Goal: Task Accomplishment & Management: Use online tool/utility

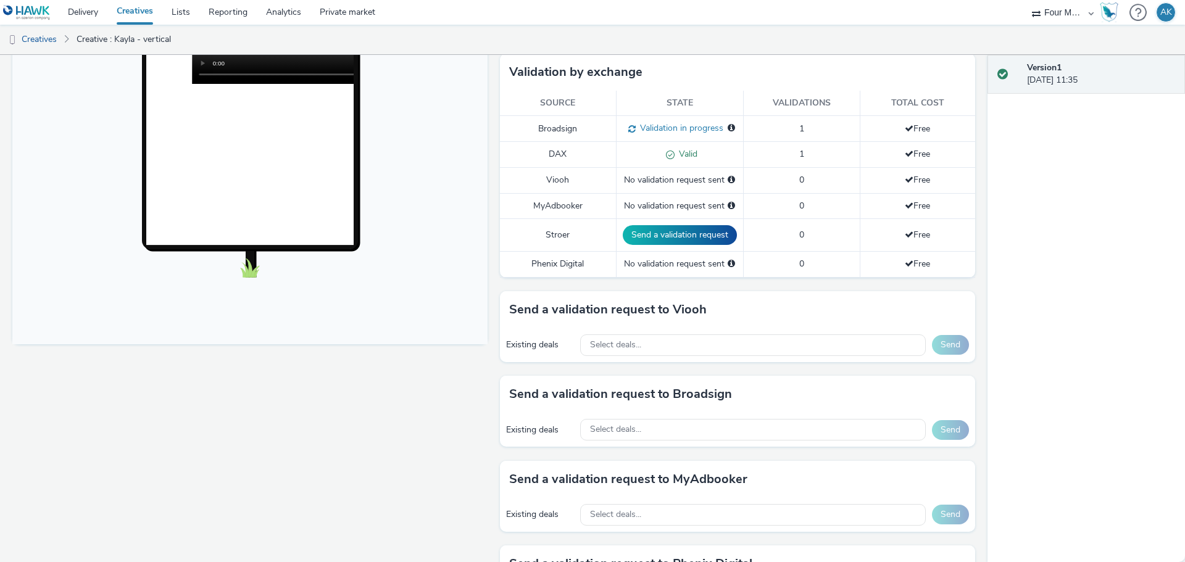
scroll to position [309, 0]
click at [665, 421] on div "Select deals..." at bounding box center [753, 429] width 346 height 22
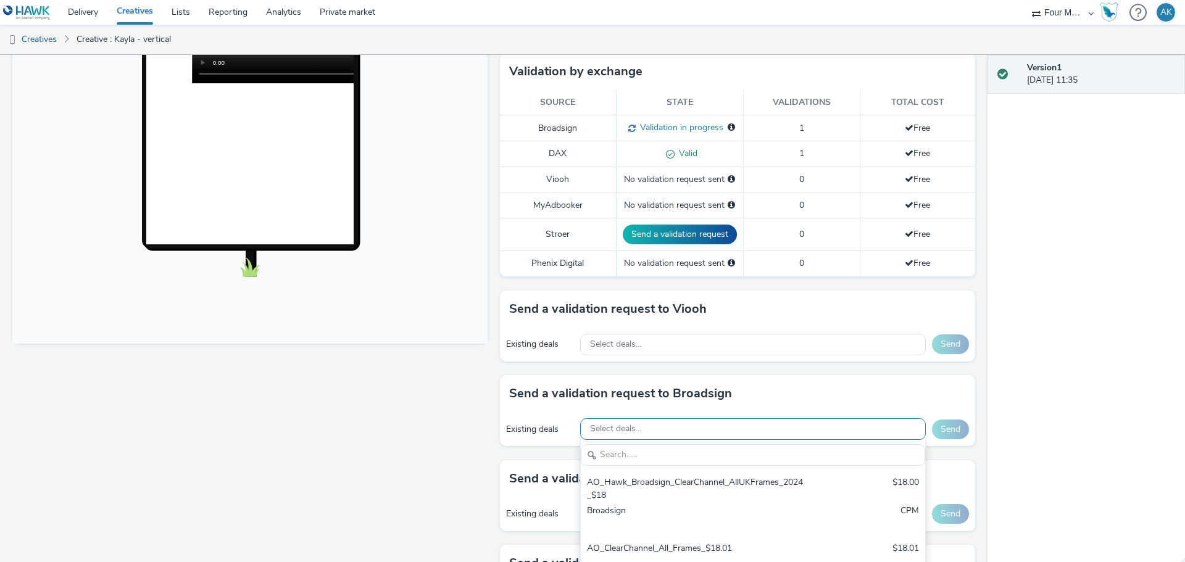
scroll to position [0, 0]
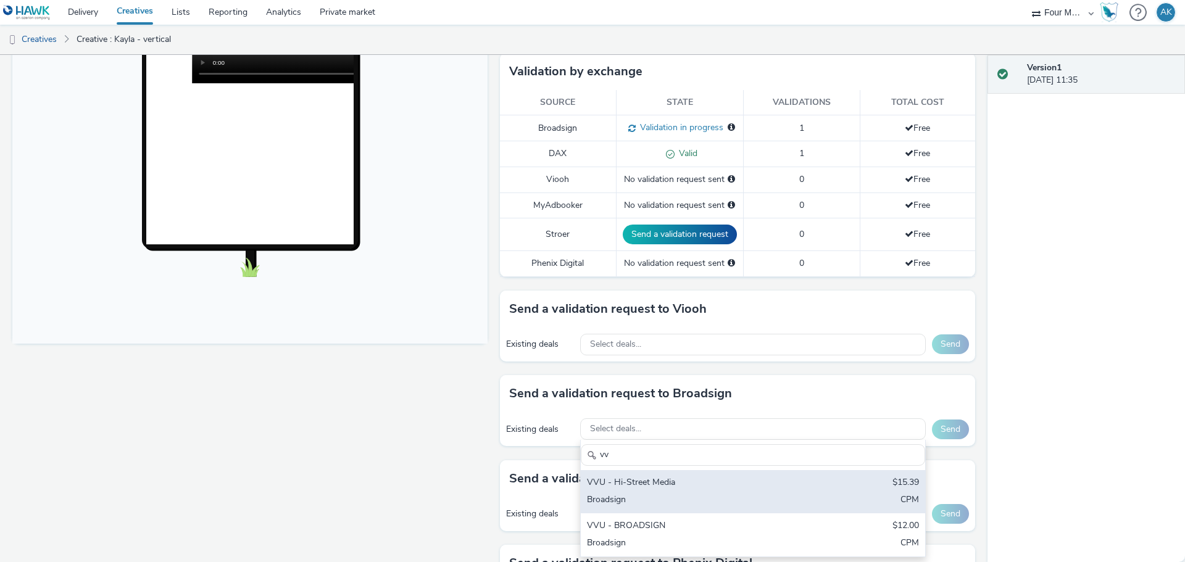
type input "vv"
click at [637, 489] on div "VVU - Hi-Street Media" at bounding box center [696, 483] width 219 height 14
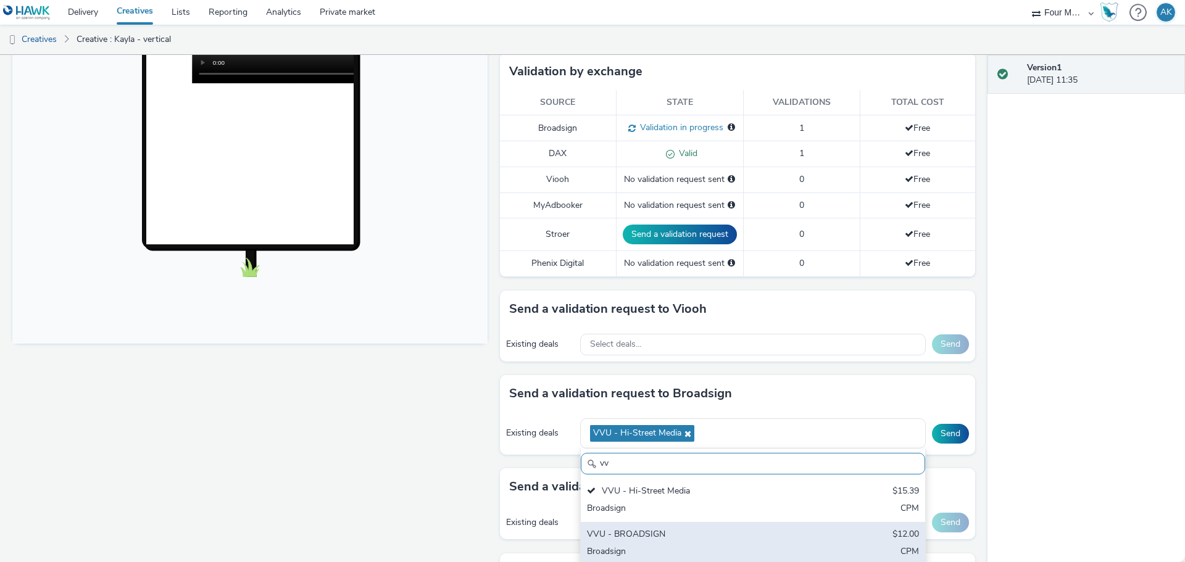
click at [628, 544] on div "VVU - BROADSIGN $12.00 Broadsign CPM" at bounding box center [753, 543] width 344 height 43
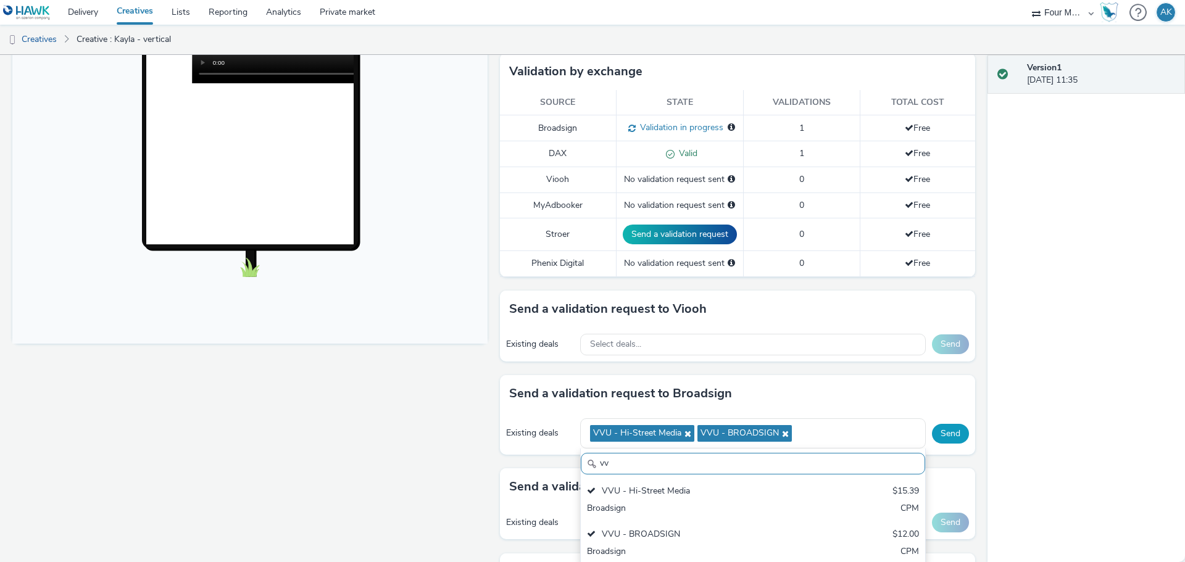
click at [945, 431] on button "Send" at bounding box center [950, 434] width 37 height 20
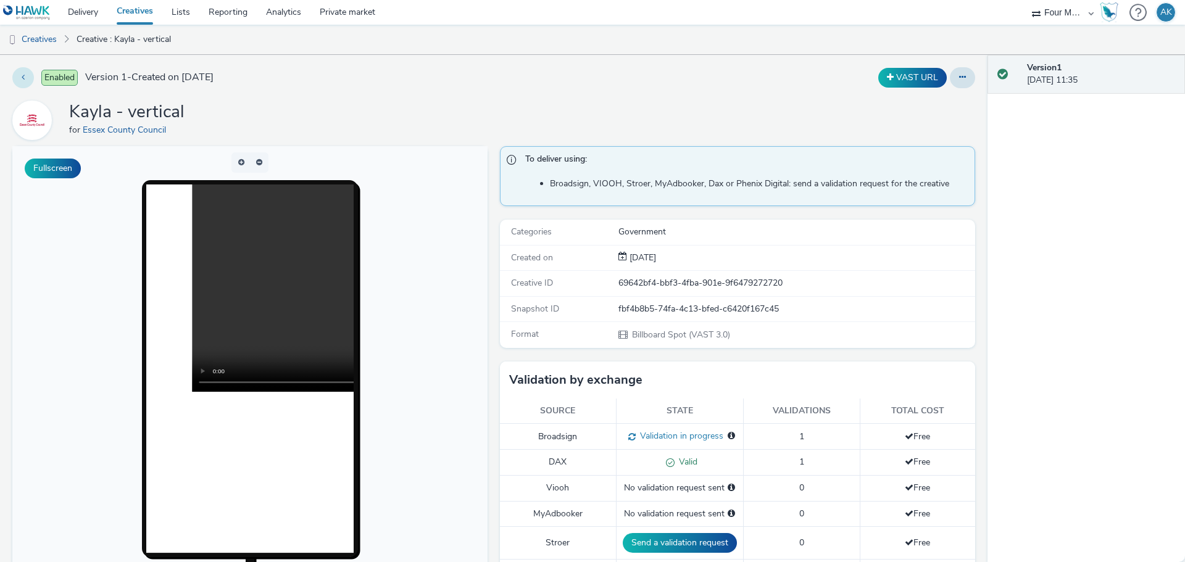
click at [22, 83] on button at bounding box center [23, 77] width 22 height 21
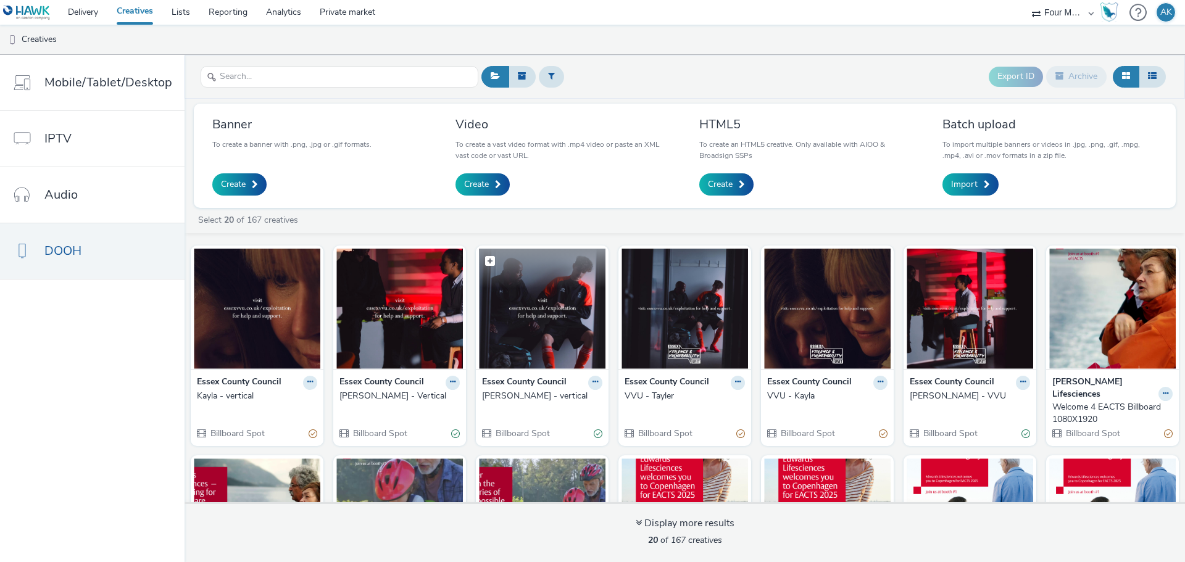
click at [524, 312] on img at bounding box center [542, 309] width 127 height 120
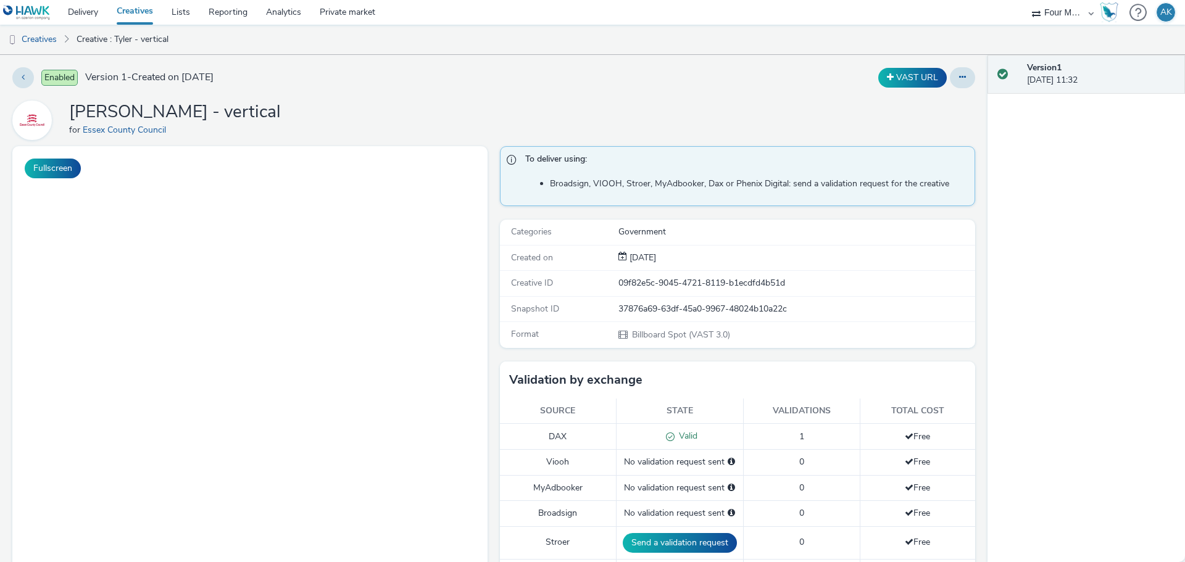
scroll to position [247, 0]
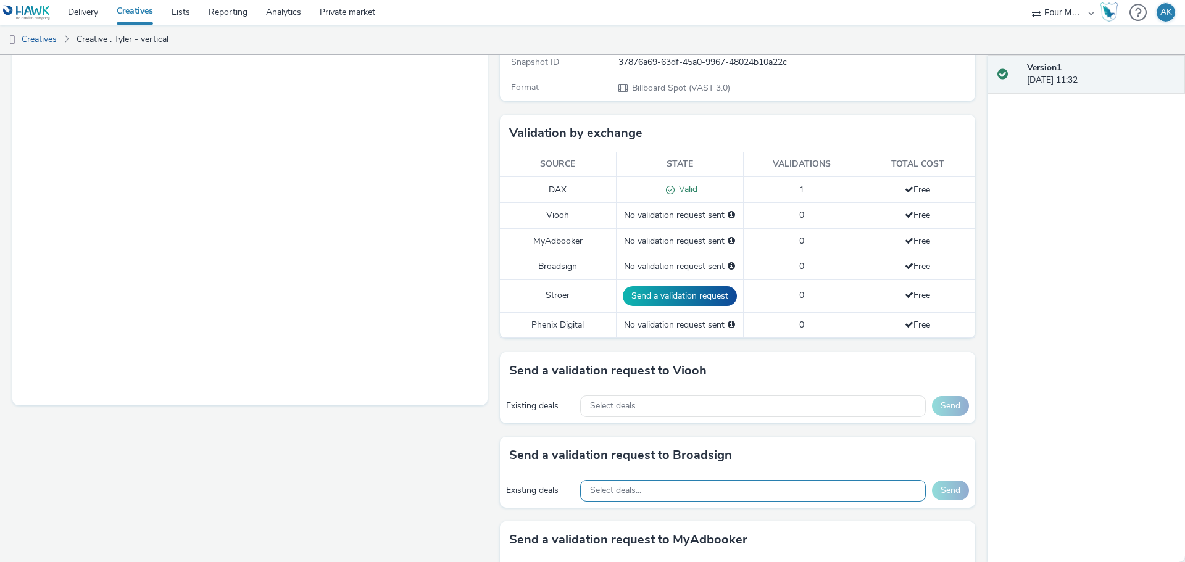
click at [614, 494] on span "Select deals..." at bounding box center [615, 491] width 51 height 10
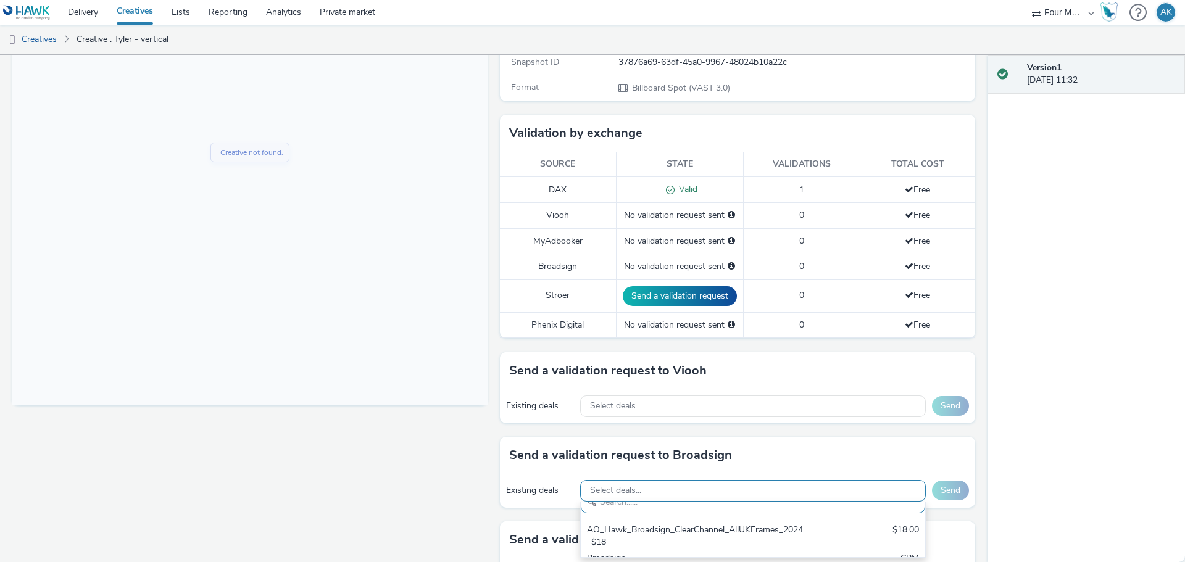
scroll to position [0, 0]
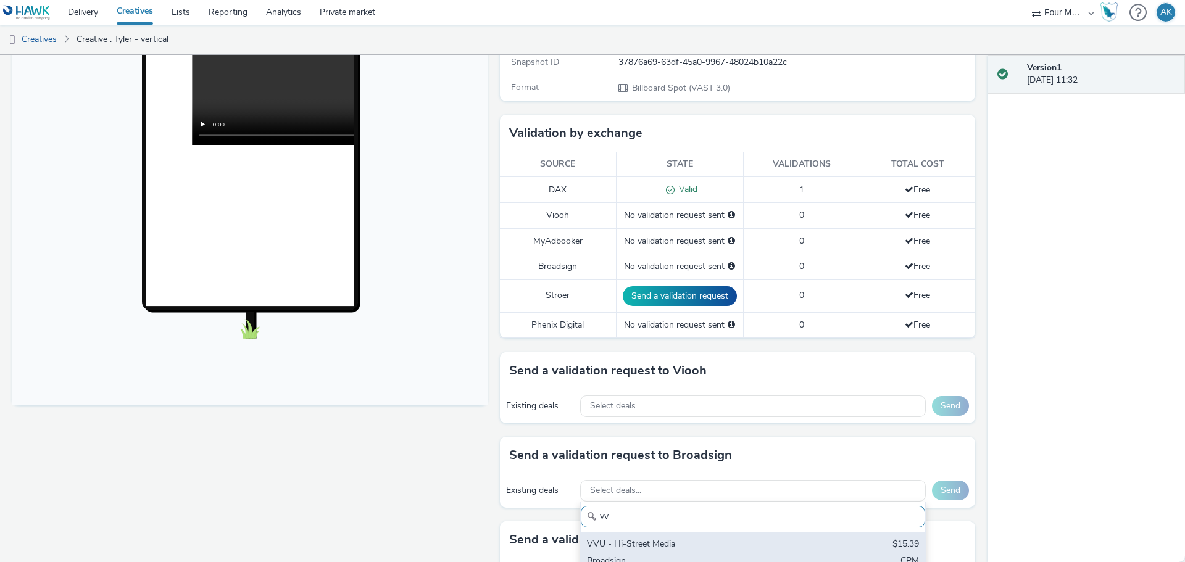
type input "vv"
click at [618, 544] on div "VVU - Hi-Street Media" at bounding box center [696, 545] width 219 height 14
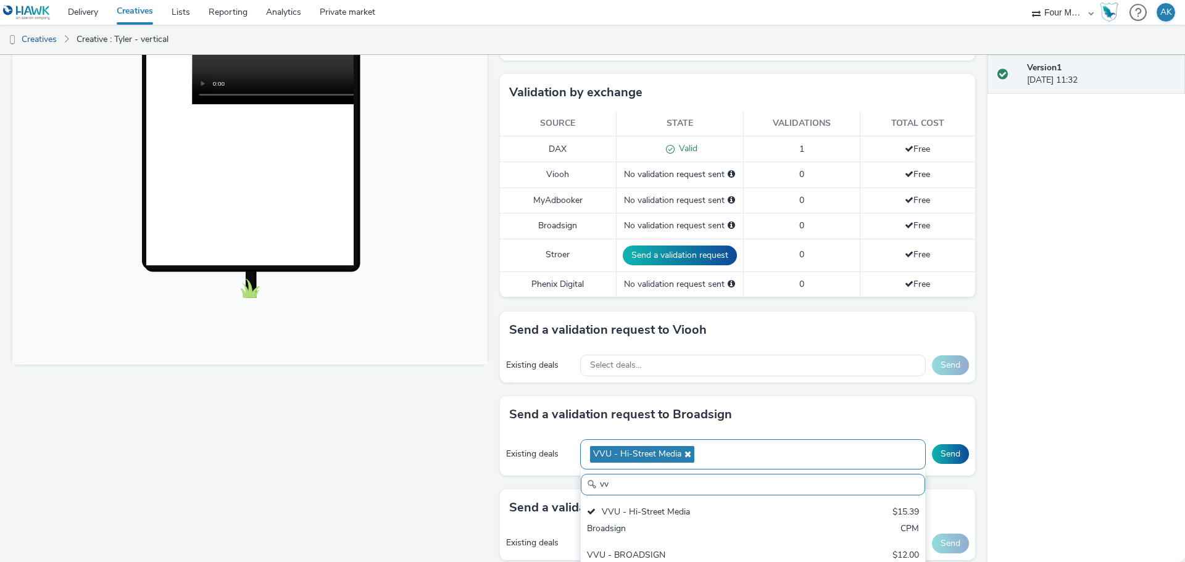
scroll to position [309, 0]
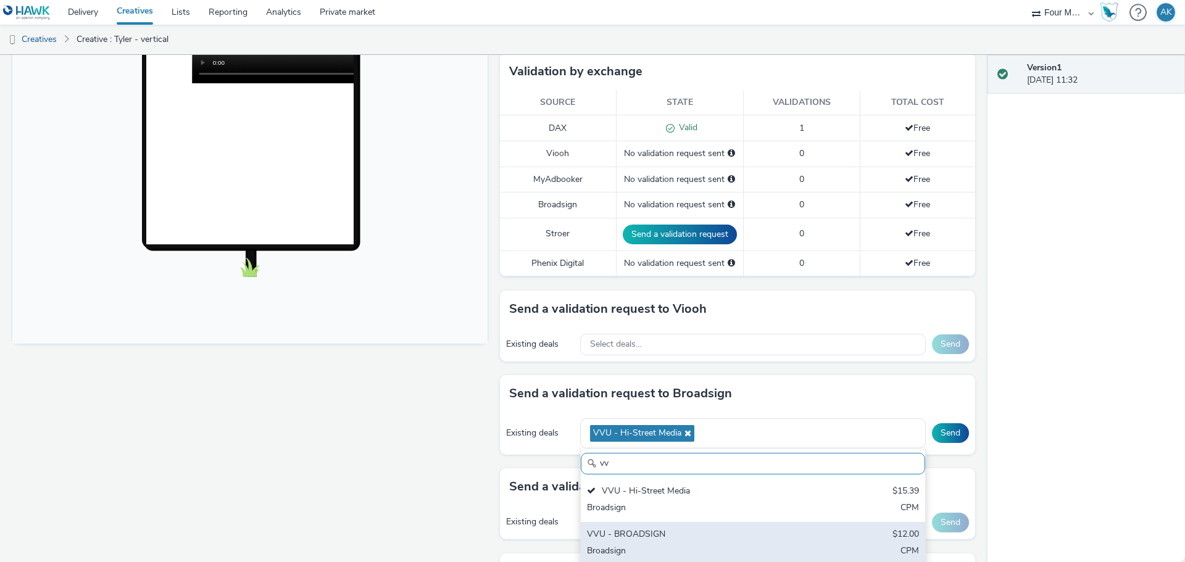
click at [622, 534] on div "VVU - BROADSIGN" at bounding box center [696, 535] width 219 height 14
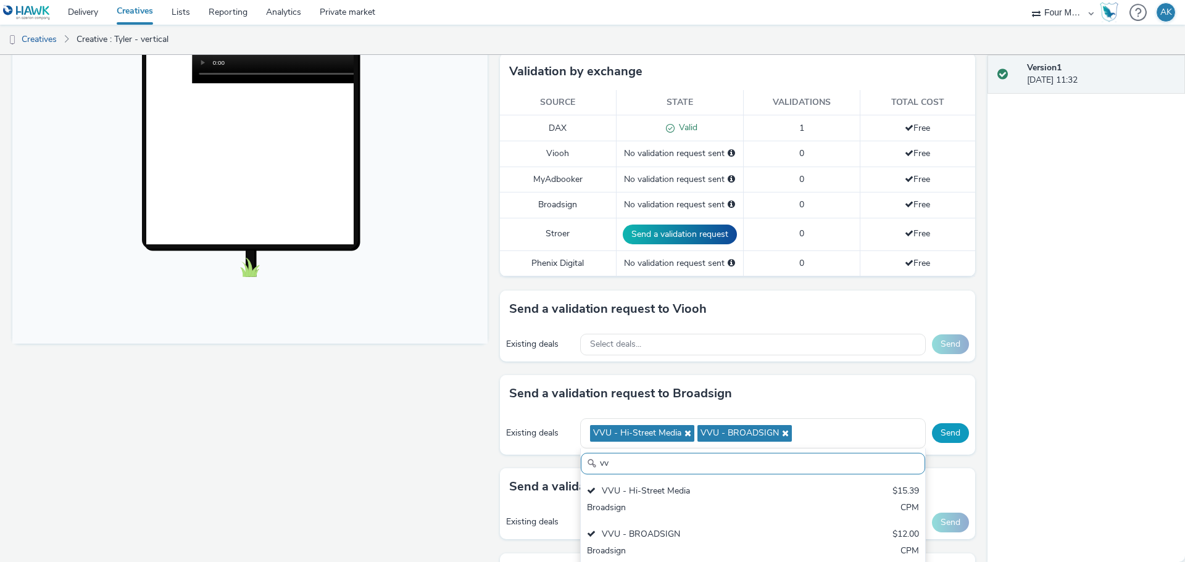
click at [941, 433] on button "Send" at bounding box center [950, 433] width 37 height 20
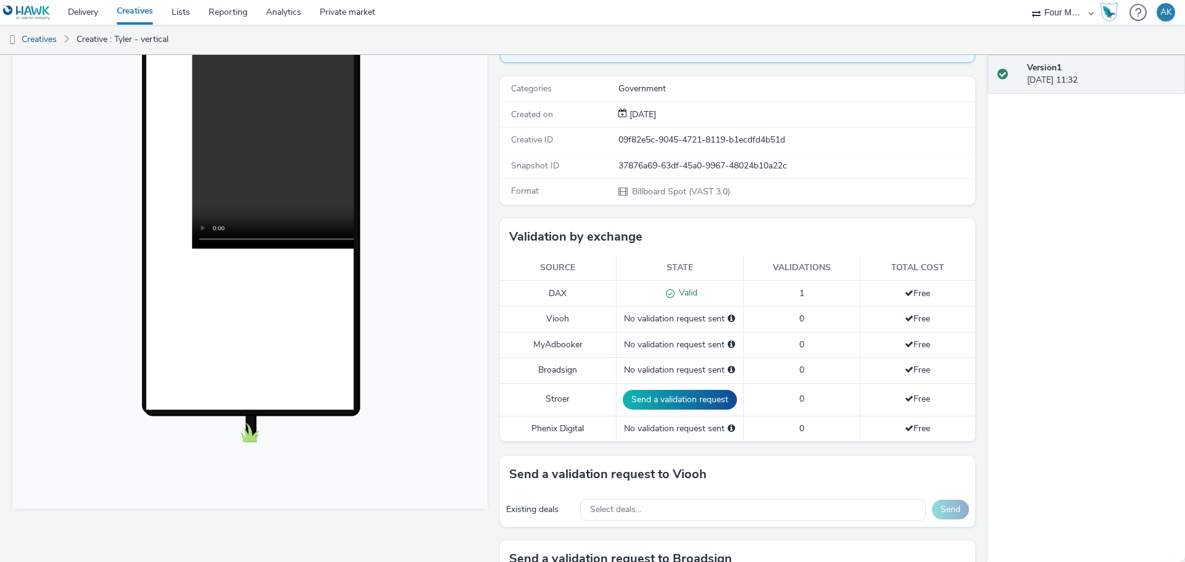
scroll to position [0, 0]
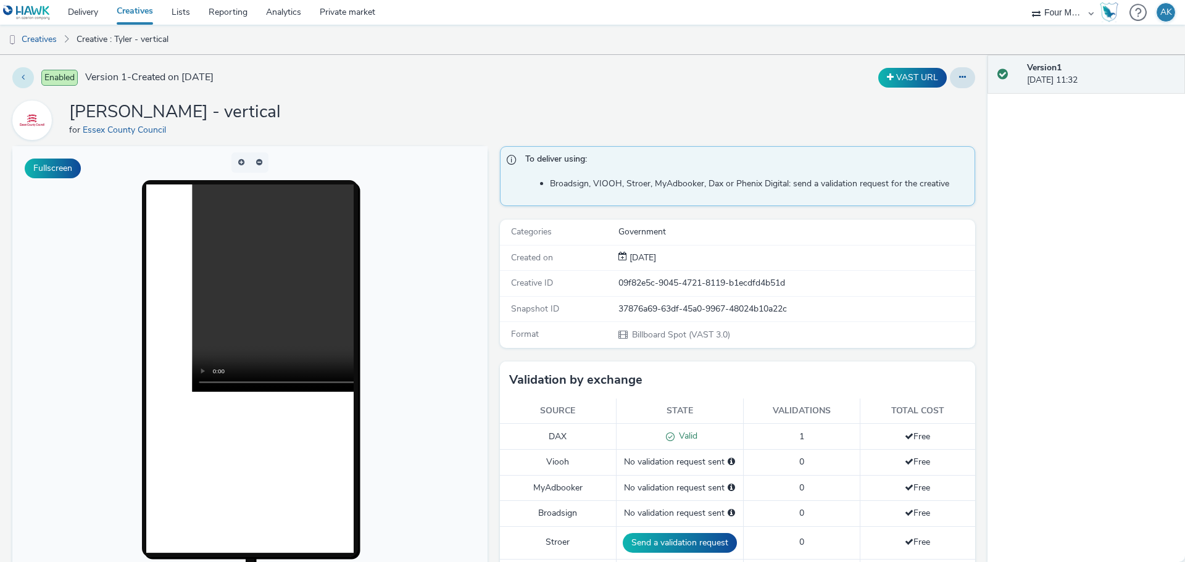
click at [25, 78] on button at bounding box center [23, 77] width 22 height 21
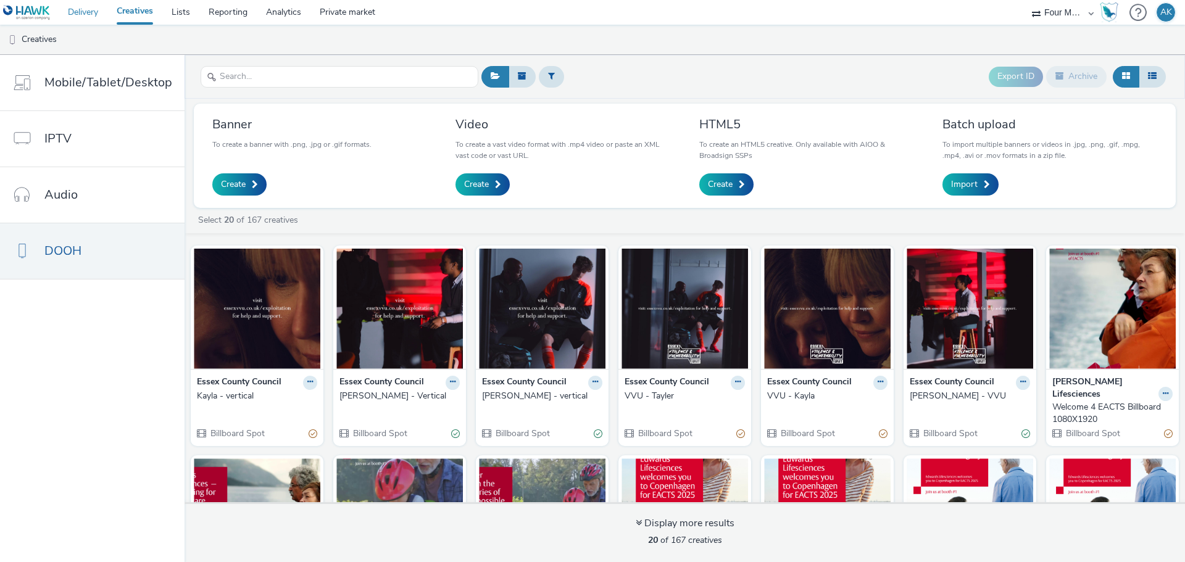
click at [88, 14] on link "Delivery" at bounding box center [83, 12] width 49 height 25
